Goal: Information Seeking & Learning: Compare options

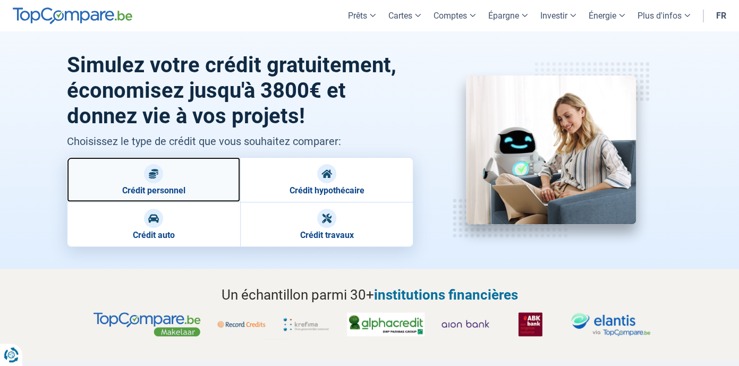
click at [183, 184] on link "Crédit personnel" at bounding box center [153, 179] width 173 height 45
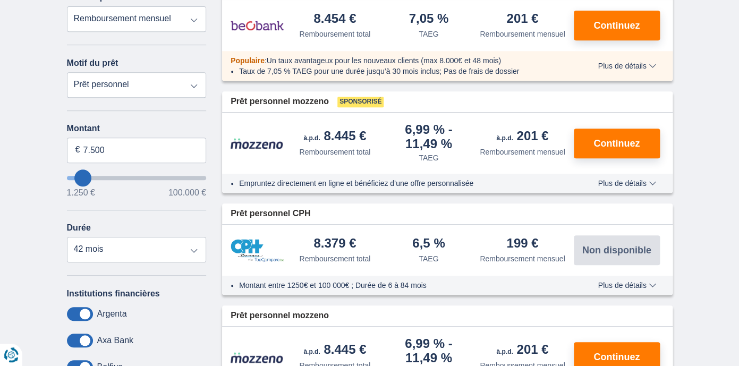
scroll to position [173, 0]
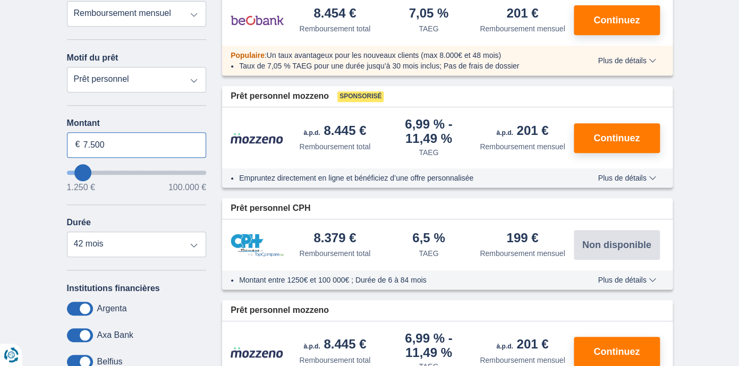
click at [106, 147] on input "7.500" at bounding box center [137, 144] width 140 height 25
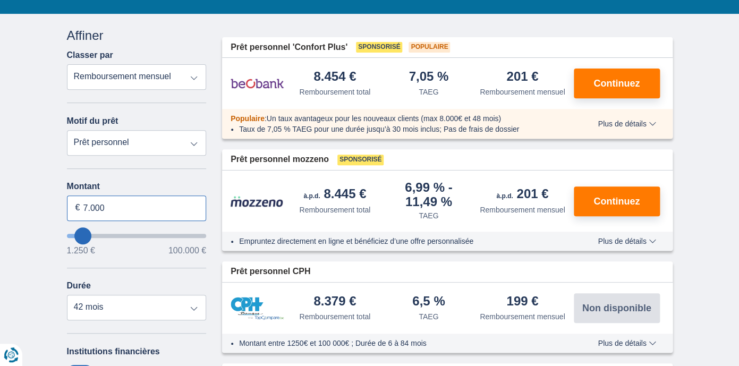
scroll to position [110, 0]
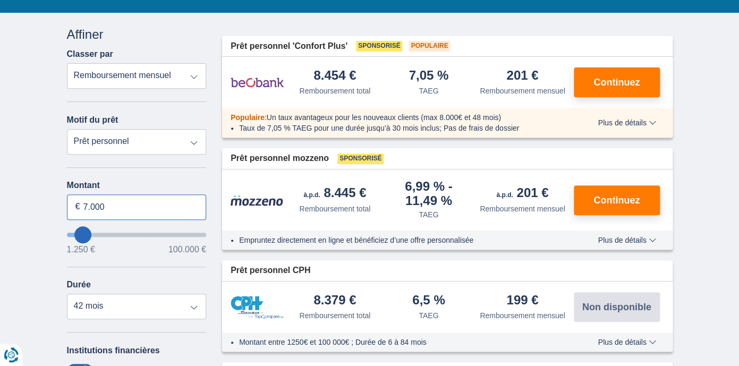
click at [164, 206] on input "7.000" at bounding box center [137, 206] width 140 height 25
type input "7.000"
type input "7250"
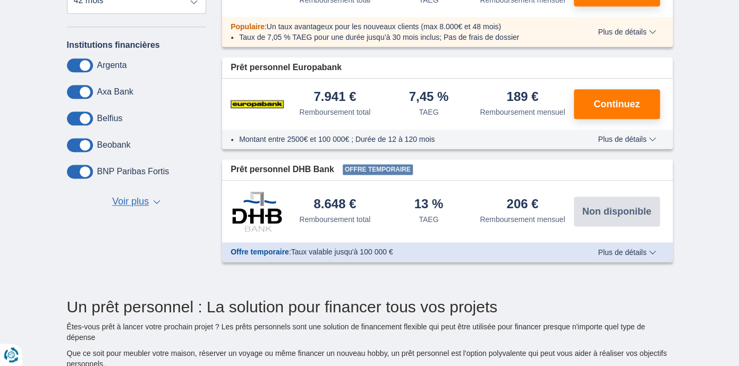
scroll to position [417, 0]
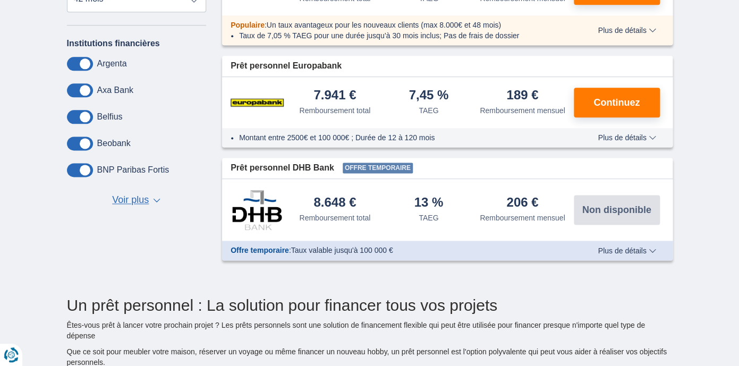
click at [138, 205] on span "Voir plus" at bounding box center [130, 200] width 37 height 14
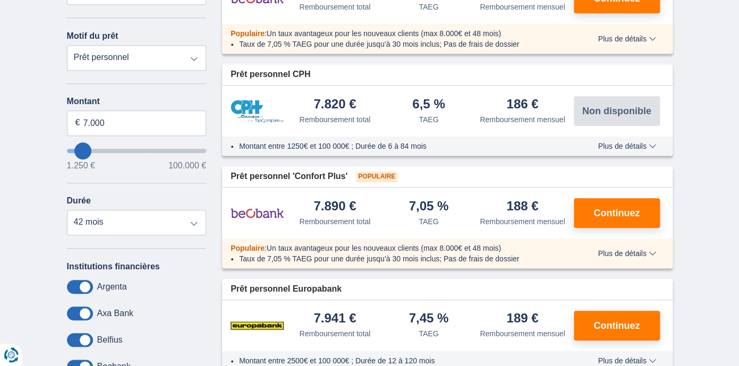
scroll to position [0, 0]
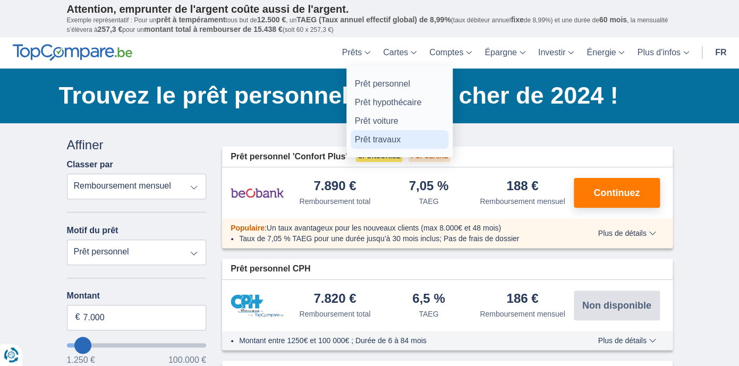
click at [364, 139] on link "Prêt travaux" at bounding box center [399, 139] width 98 height 19
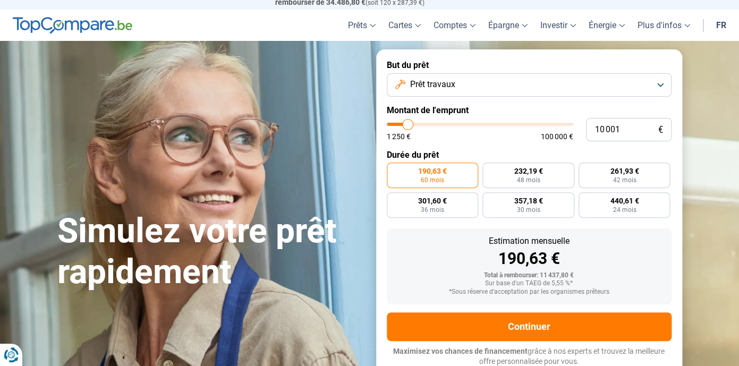
scroll to position [24, 0]
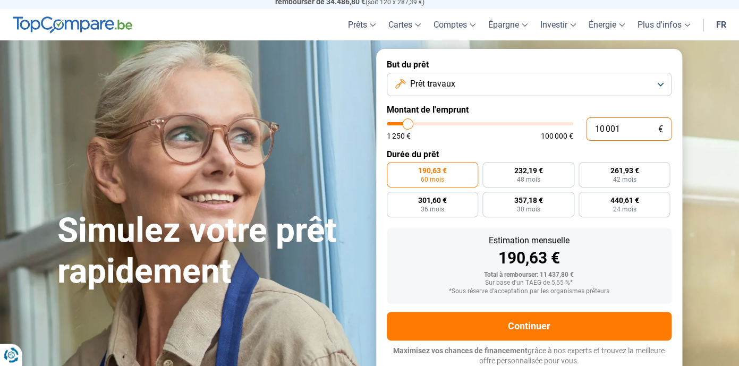
click at [622, 128] on input "10 001" at bounding box center [628, 128] width 85 height 23
type input "7"
type input "1250"
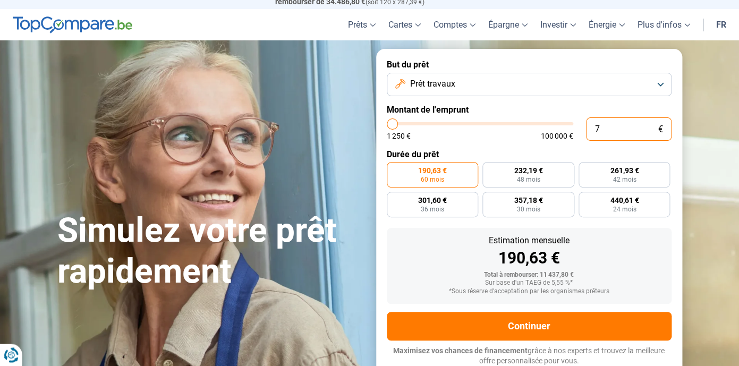
type input "70"
type input "1250"
type input "700"
type input "1250"
type input "7 000"
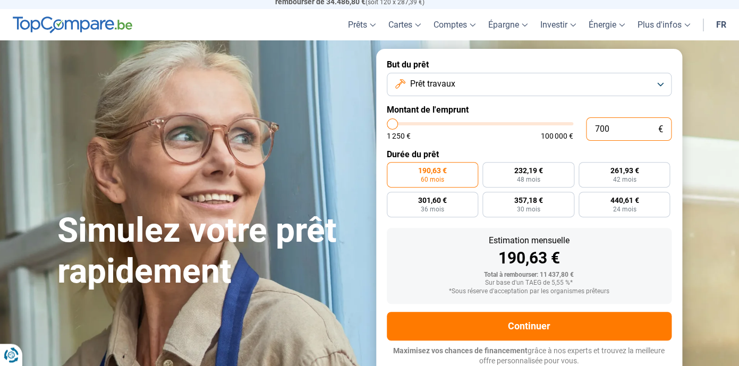
type input "7000"
radio input "true"
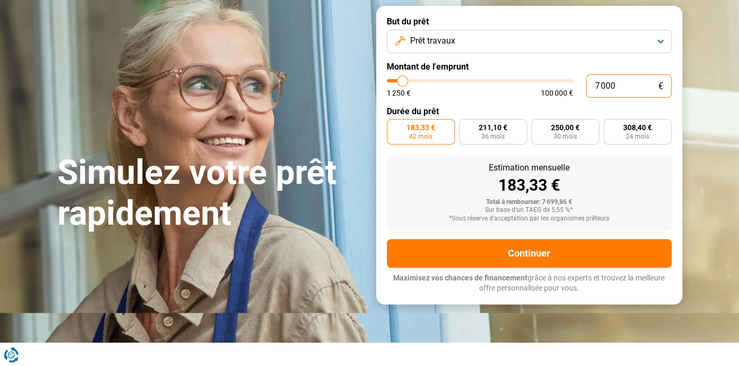
scroll to position [69, 0]
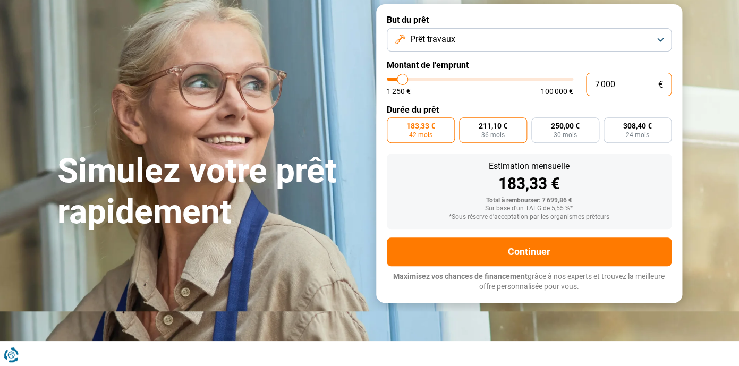
type input "7 000"
click at [496, 138] on label "211,10 € 36 mois" at bounding box center [493, 129] width 68 height 25
click at [466, 124] on input "211,10 € 36 mois" at bounding box center [462, 120] width 7 height 7
radio input "true"
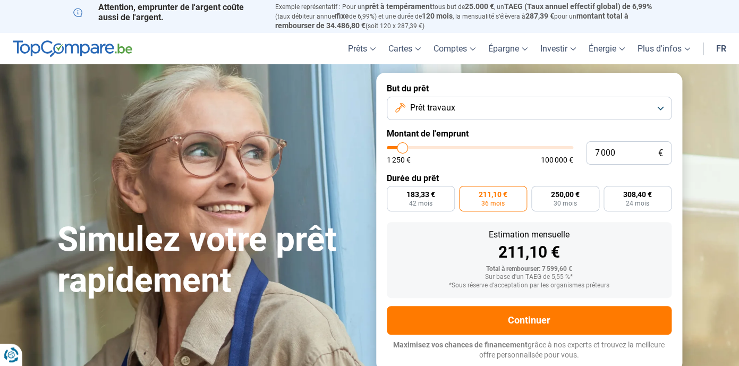
scroll to position [0, 0]
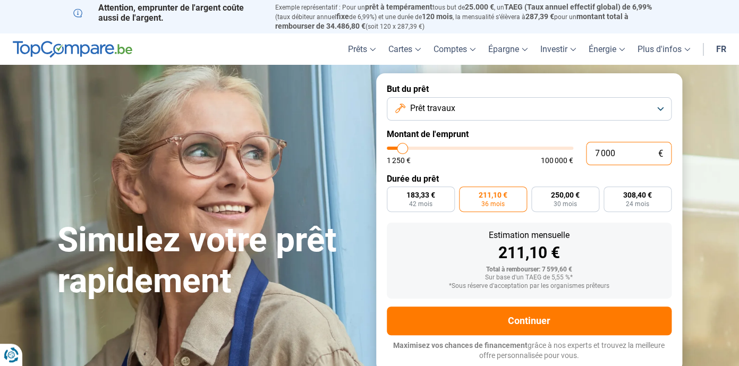
click at [631, 157] on input "7 000" at bounding box center [628, 153] width 85 height 23
type input "1"
type input "1250"
type input "10"
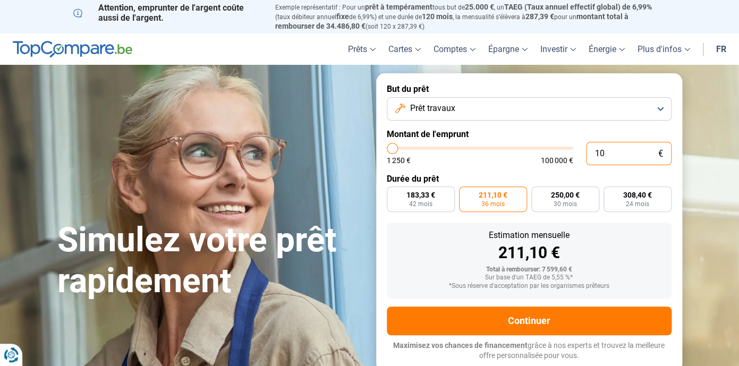
type input "1250"
type input "100"
type input "1250"
type input "1 000"
type input "1250"
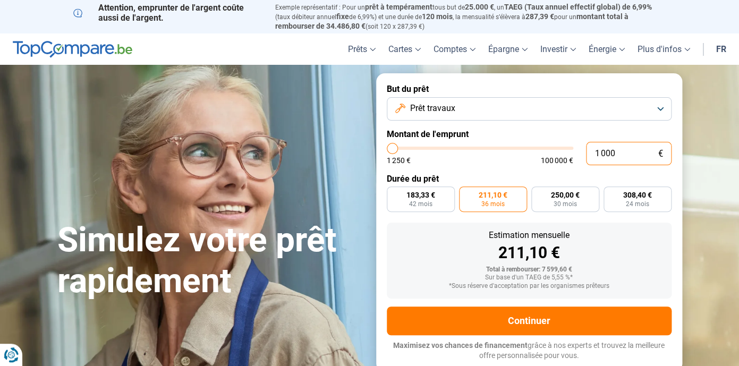
type input "10 000"
type input "10000"
radio input "false"
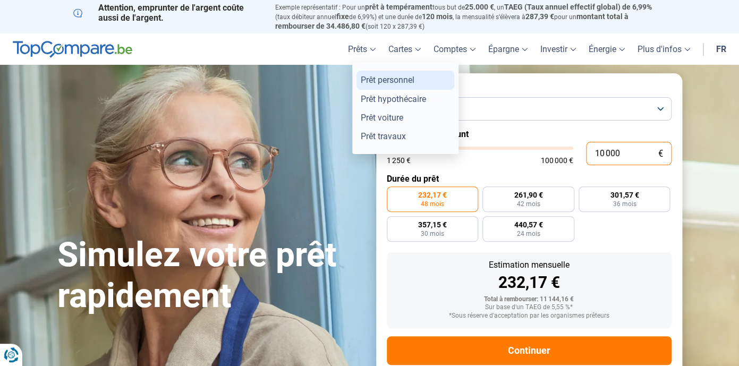
type input "10 000"
click at [391, 78] on link "Prêt personnel" at bounding box center [405, 80] width 98 height 19
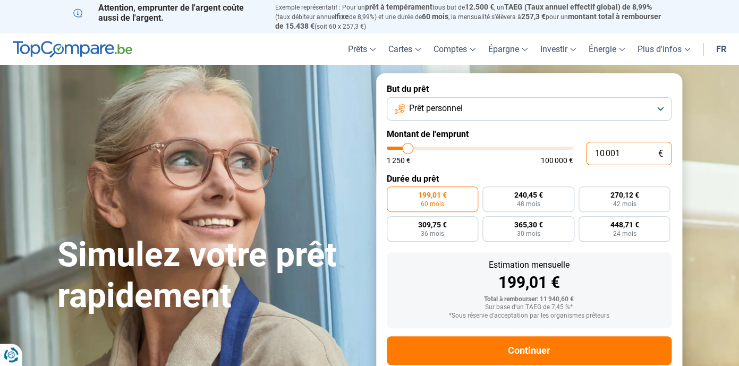
click at [634, 155] on input "10 001" at bounding box center [628, 153] width 85 height 23
type input "7"
type input "1250"
type input "70"
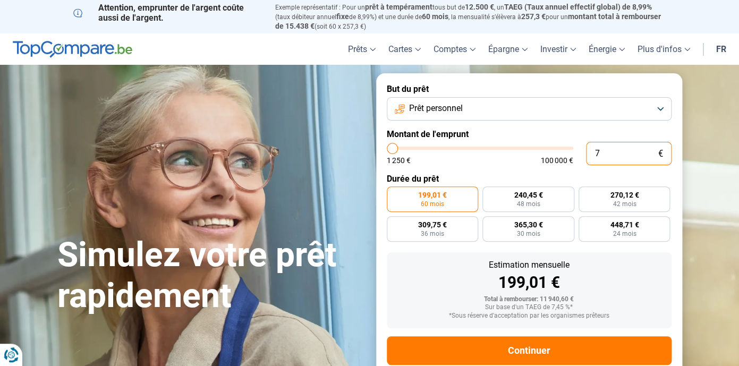
type input "1250"
type input "700"
type input "1250"
type input "7 000"
type input "7000"
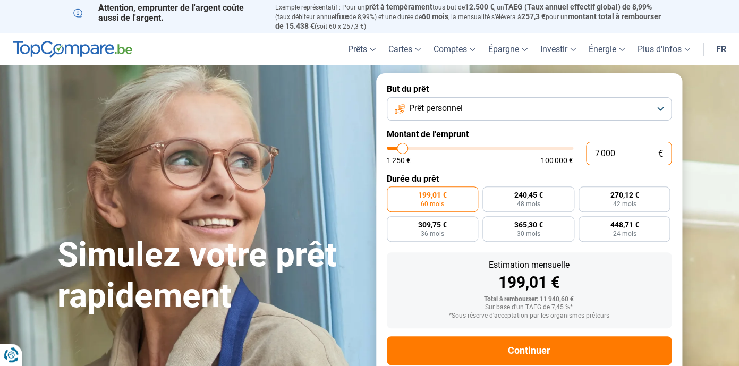
radio input "true"
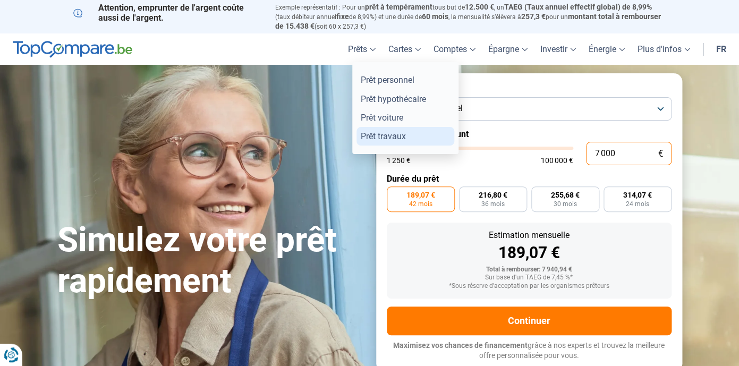
type input "7 000"
click at [374, 135] on link "Prêt travaux" at bounding box center [405, 136] width 98 height 19
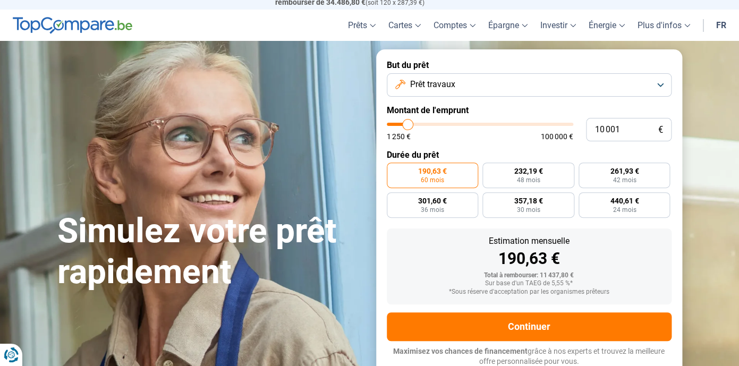
scroll to position [24, 0]
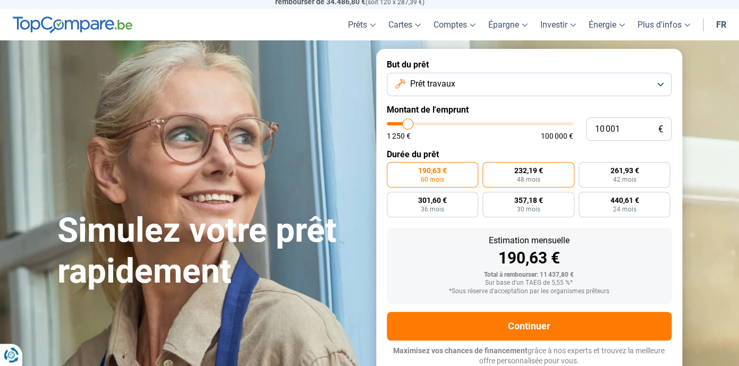
click at [555, 177] on label "232,19 € 48 mois" at bounding box center [528, 174] width 92 height 25
click at [489, 169] on input "232,19 € 48 mois" at bounding box center [485, 165] width 7 height 7
radio input "true"
click at [471, 176] on label "190,63 € 60 mois" at bounding box center [433, 174] width 92 height 25
click at [393, 169] on input "190,63 € 60 mois" at bounding box center [390, 165] width 7 height 7
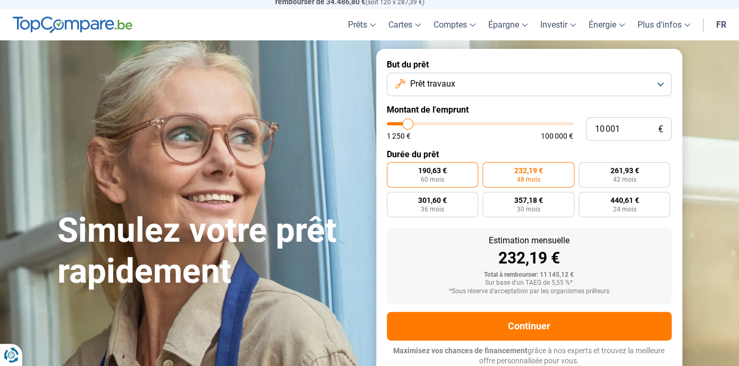
radio input "true"
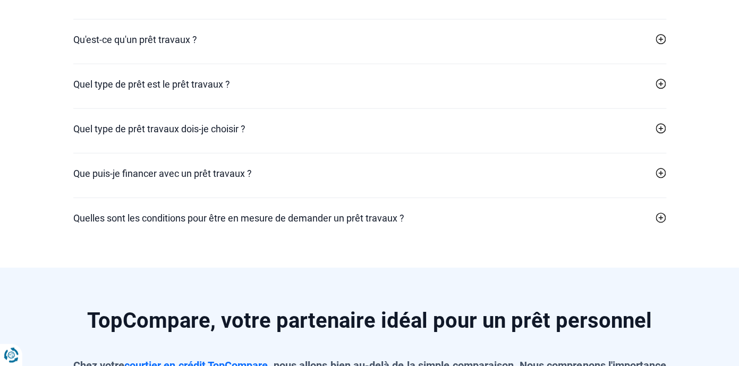
scroll to position [2403, 0]
